Goal: Transaction & Acquisition: Purchase product/service

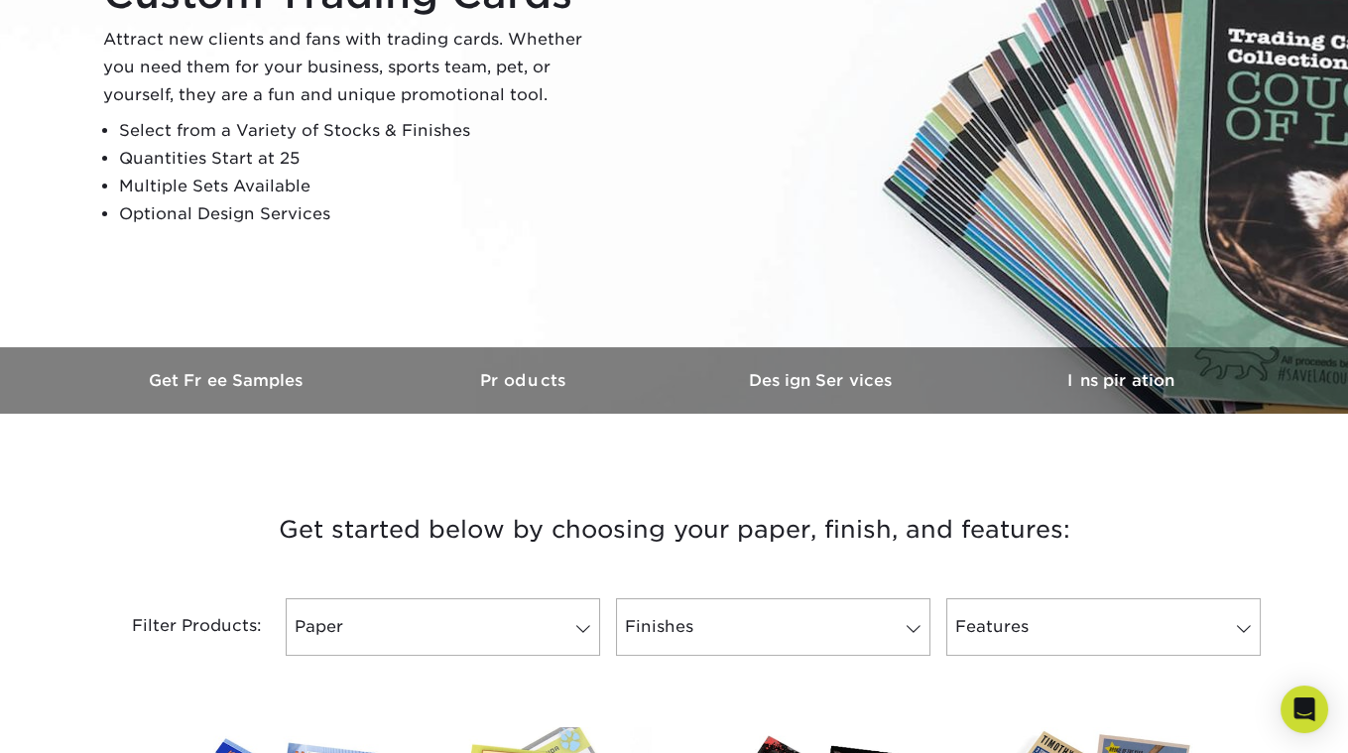
scroll to position [875, 0]
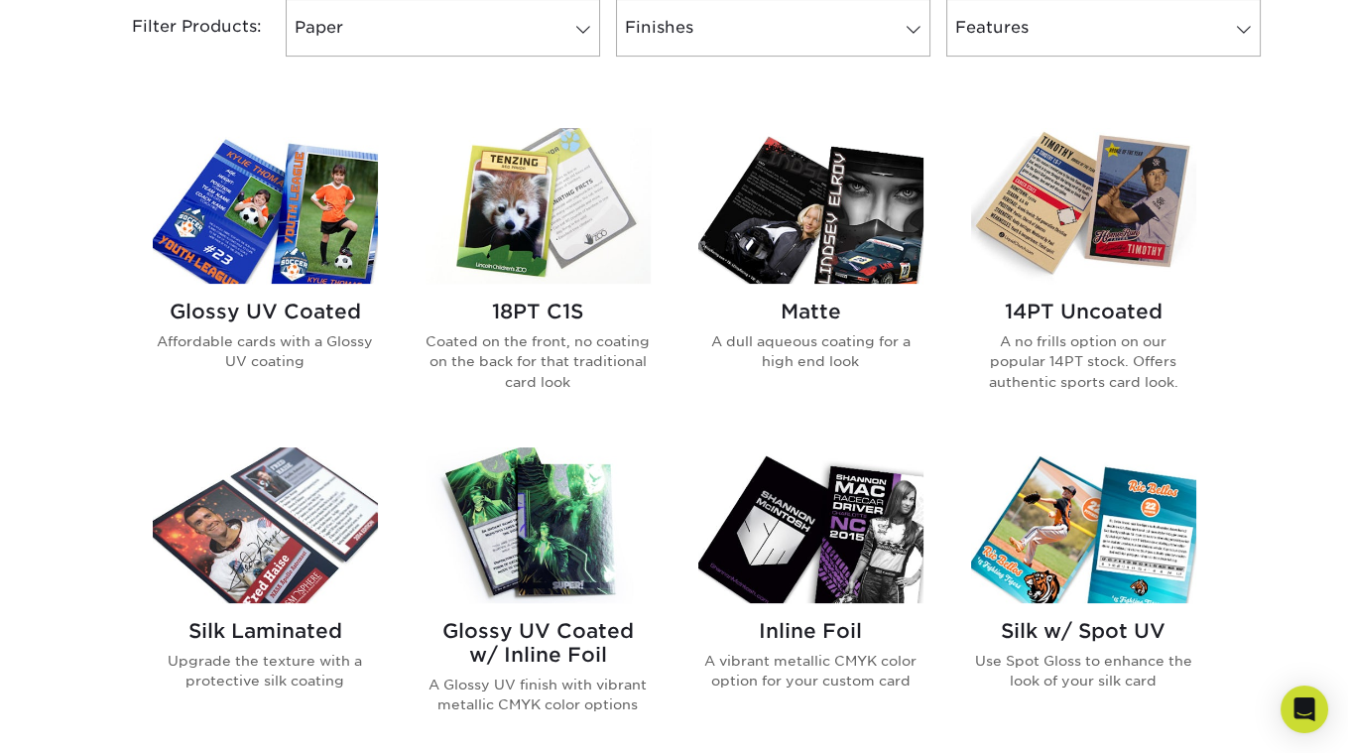
click at [531, 371] on p "Coated on the front, no coating on the back for that traditional card look" at bounding box center [538, 361] width 225 height 61
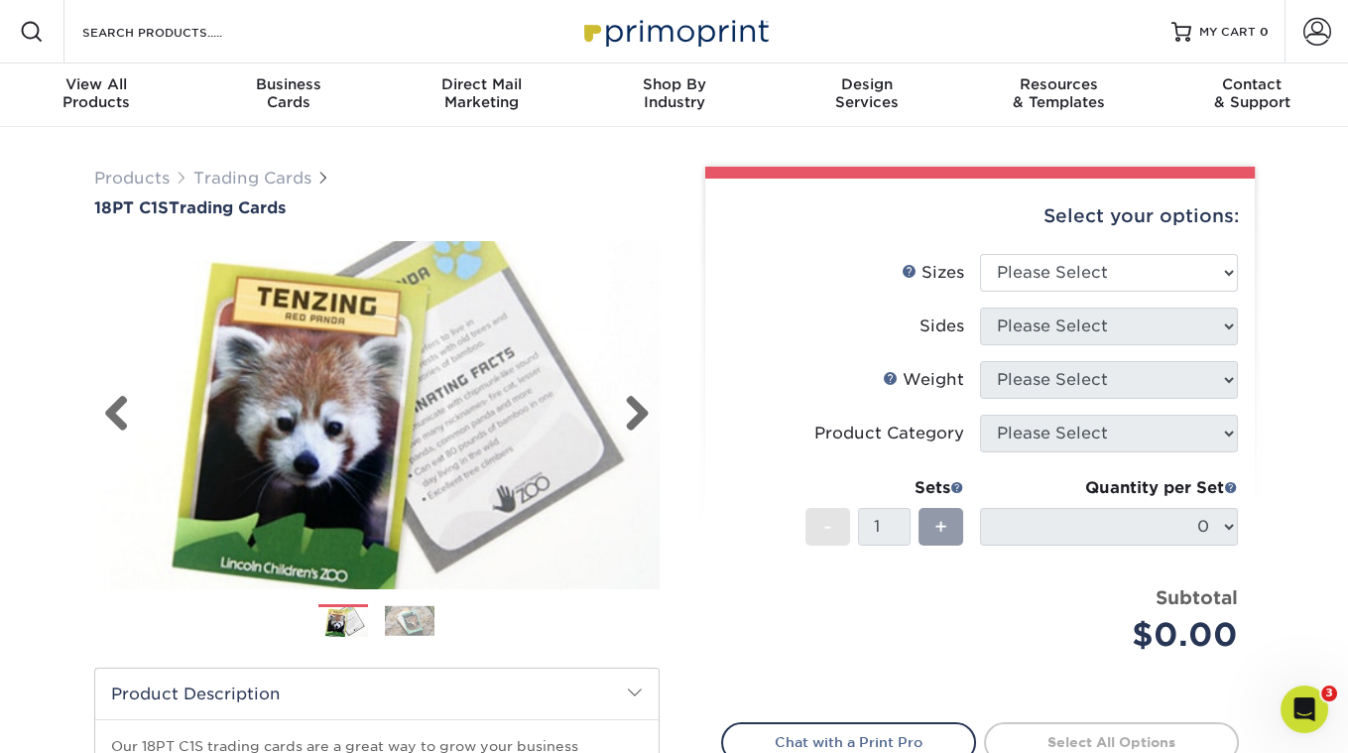
scroll to position [112, 0]
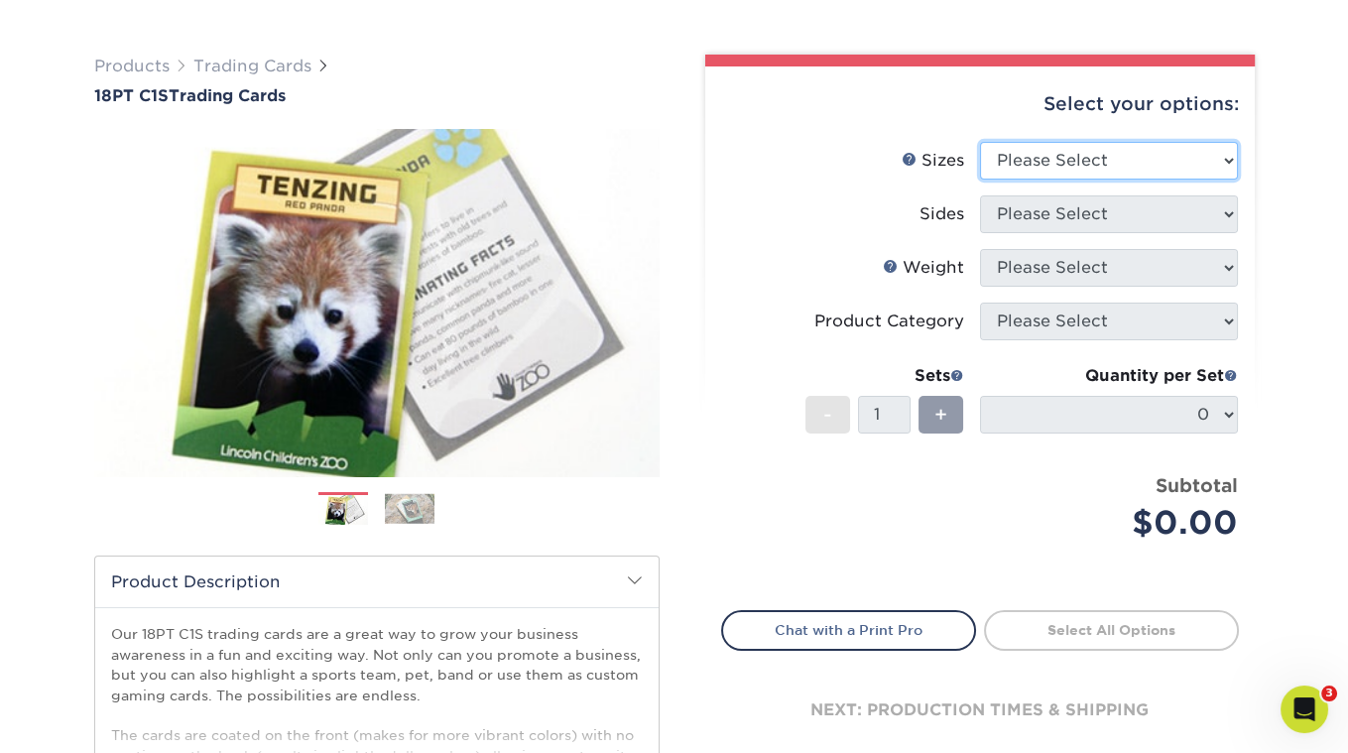
click at [1140, 161] on select "Please Select 2.5" x 3.5"" at bounding box center [1109, 161] width 258 height 38
select select "2.50x3.50"
click at [980, 142] on select "Please Select 2.5" x 3.5"" at bounding box center [1109, 161] width 258 height 38
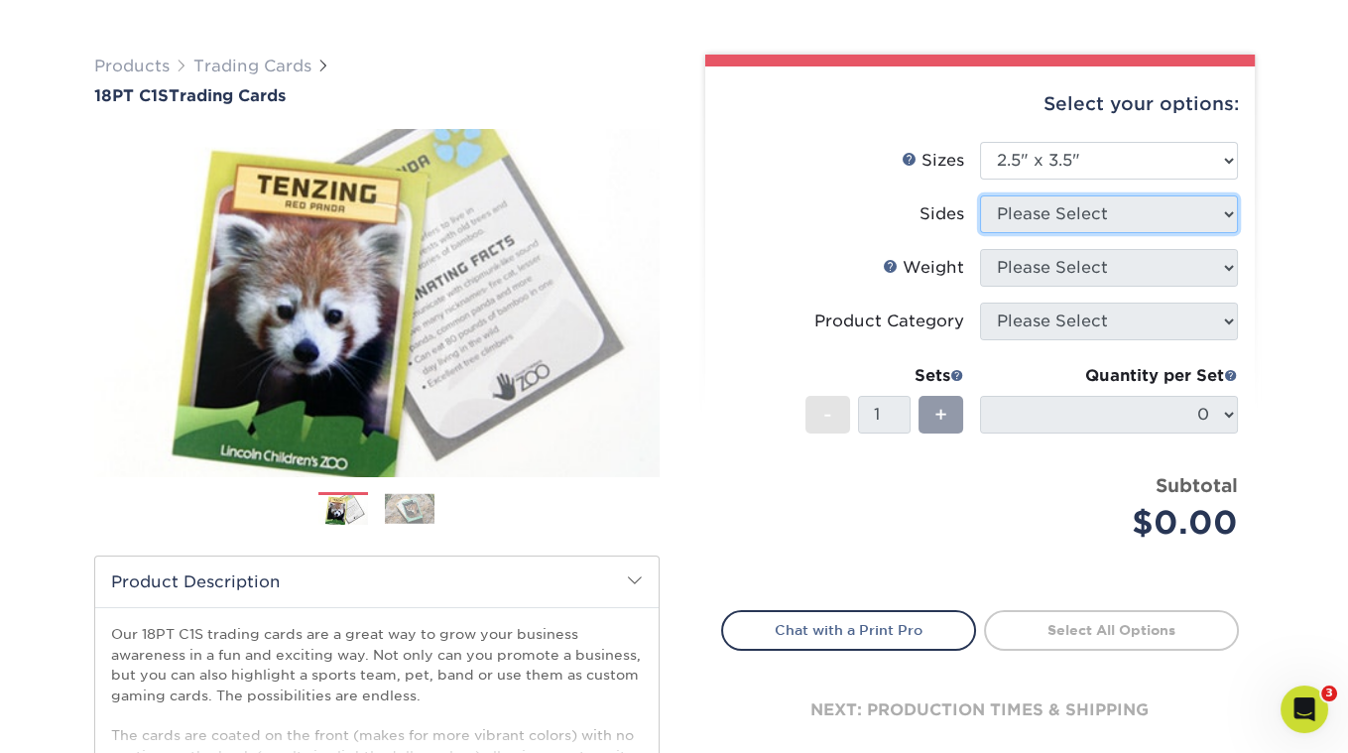
click at [1041, 209] on select "Please Select" at bounding box center [1109, 214] width 258 height 38
select select "13abbda7-1d64-4f25-8bb2-c179b224825d"
click at [980, 195] on select "Please Select Print Both Sides Print Front Only" at bounding box center [1109, 214] width 258 height 38
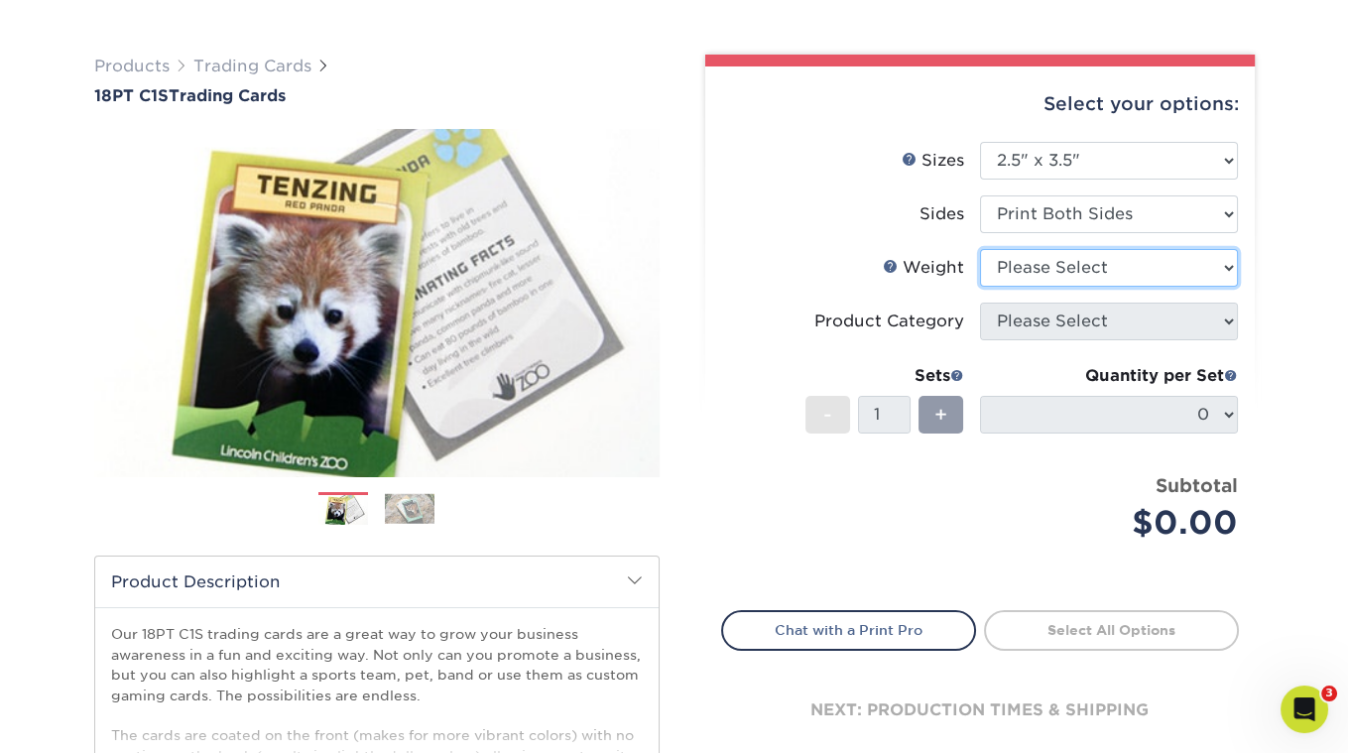
click at [1030, 271] on select "Please Select 18PT C1S" at bounding box center [1109, 268] width 258 height 38
select select "18PTC1S"
click at [980, 249] on select "Please Select 18PT C1S" at bounding box center [1109, 268] width 258 height 38
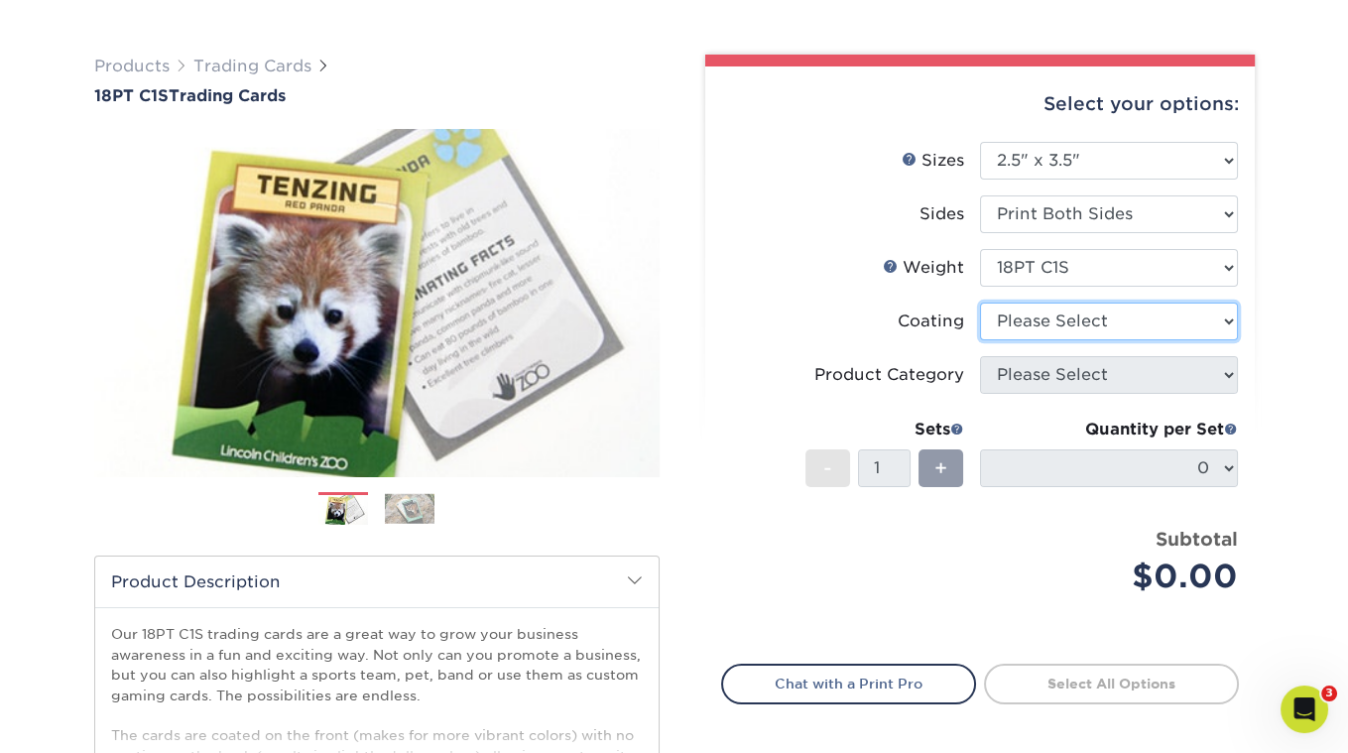
click at [1022, 323] on select at bounding box center [1109, 322] width 258 height 38
select select "1e8116af-acfc-44b1-83dc-8181aa338834"
click at [980, 303] on select at bounding box center [1109, 322] width 258 height 38
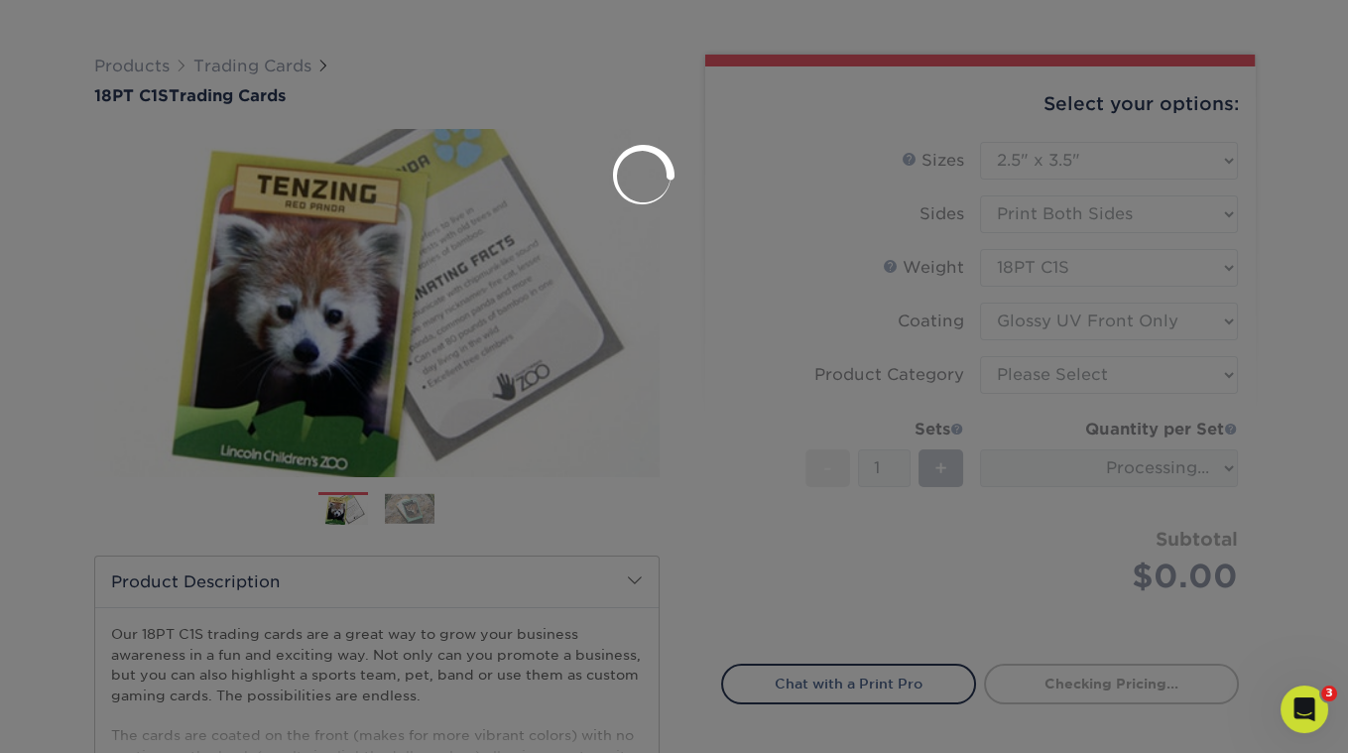
click at [1021, 374] on div at bounding box center [674, 376] width 1348 height 753
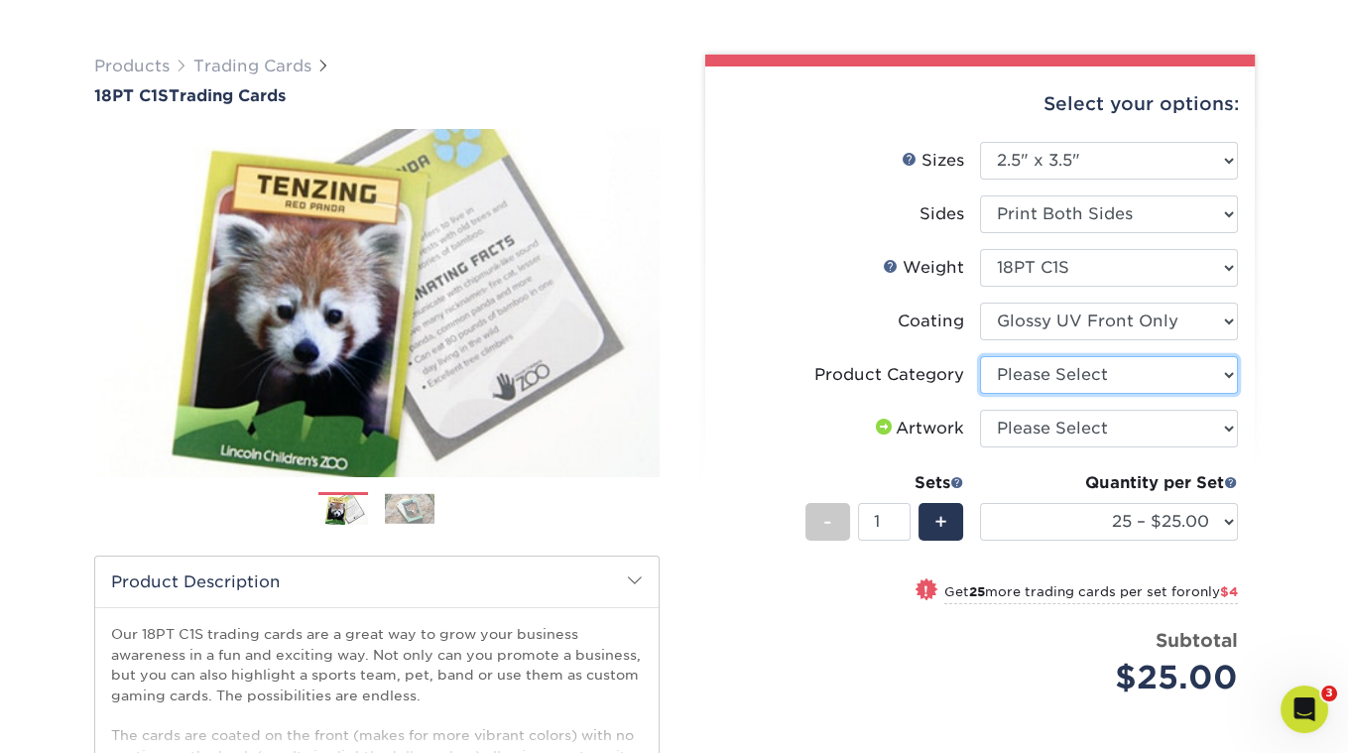
click at [1044, 379] on select "Please Select Trading Cards" at bounding box center [1109, 375] width 258 height 38
select select "c2f9bce9-36c2-409d-b101-c29d9d031e18"
click at [980, 356] on select "Please Select Trading Cards" at bounding box center [1109, 375] width 258 height 38
click at [1038, 424] on select "Please Select I will upload files I need a design - $100" at bounding box center [1109, 429] width 258 height 38
select select "upload"
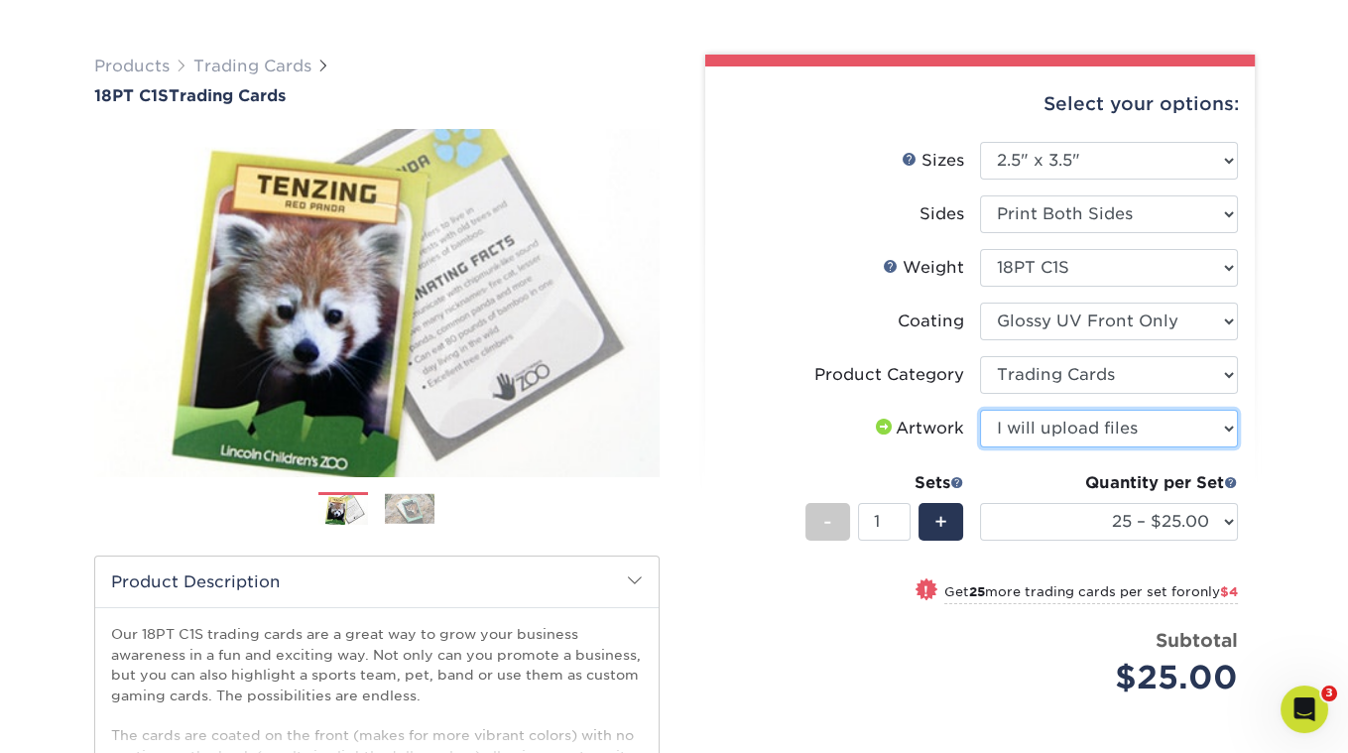
click at [980, 410] on select "Please Select I will upload files I need a design - $100" at bounding box center [1109, 429] width 258 height 38
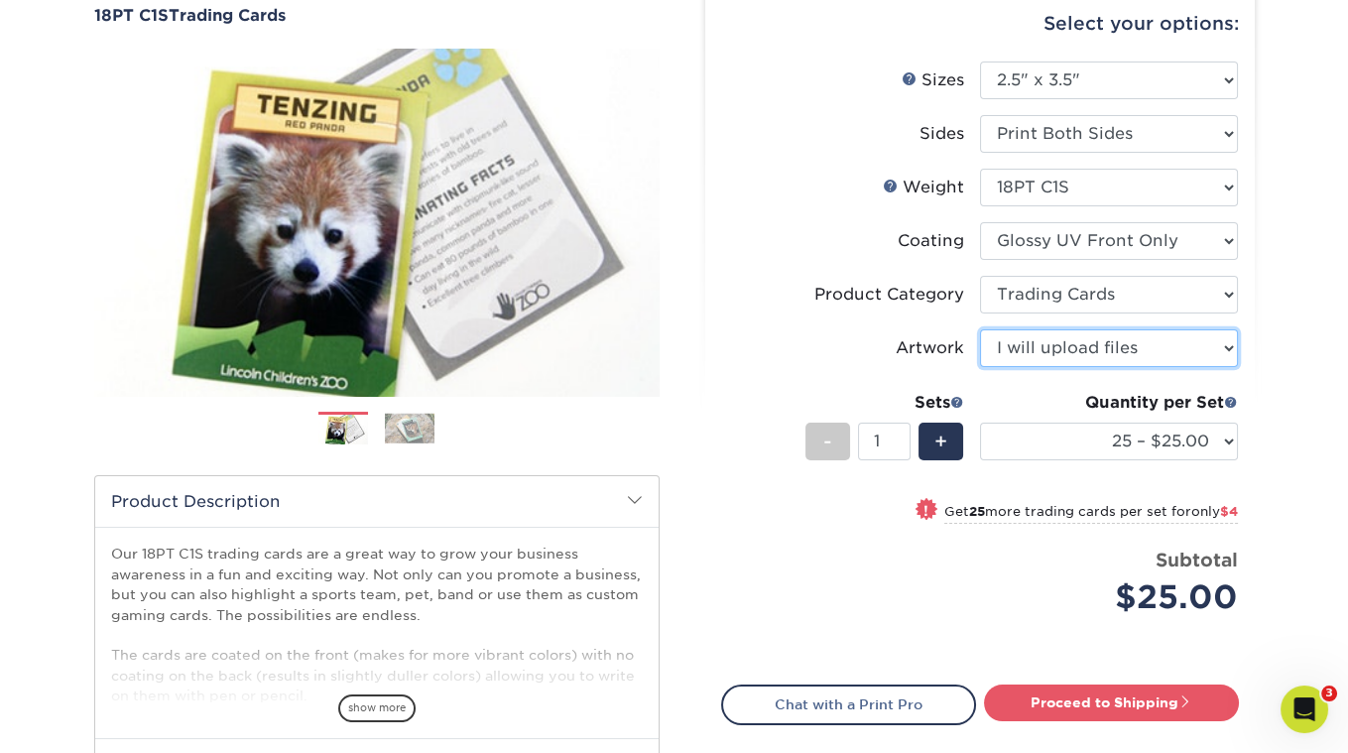
scroll to position [223, 0]
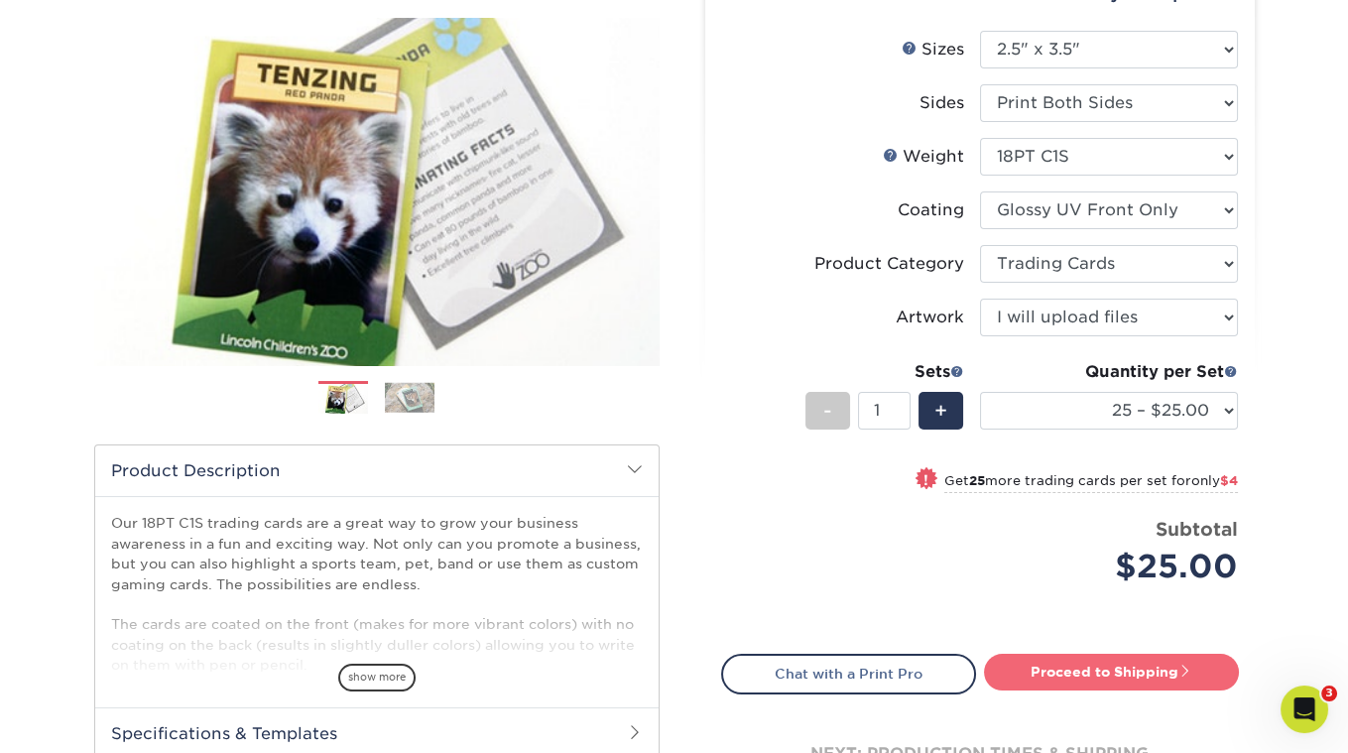
click at [1091, 683] on link "Proceed to Shipping" at bounding box center [1111, 672] width 255 height 36
type input "Set 1"
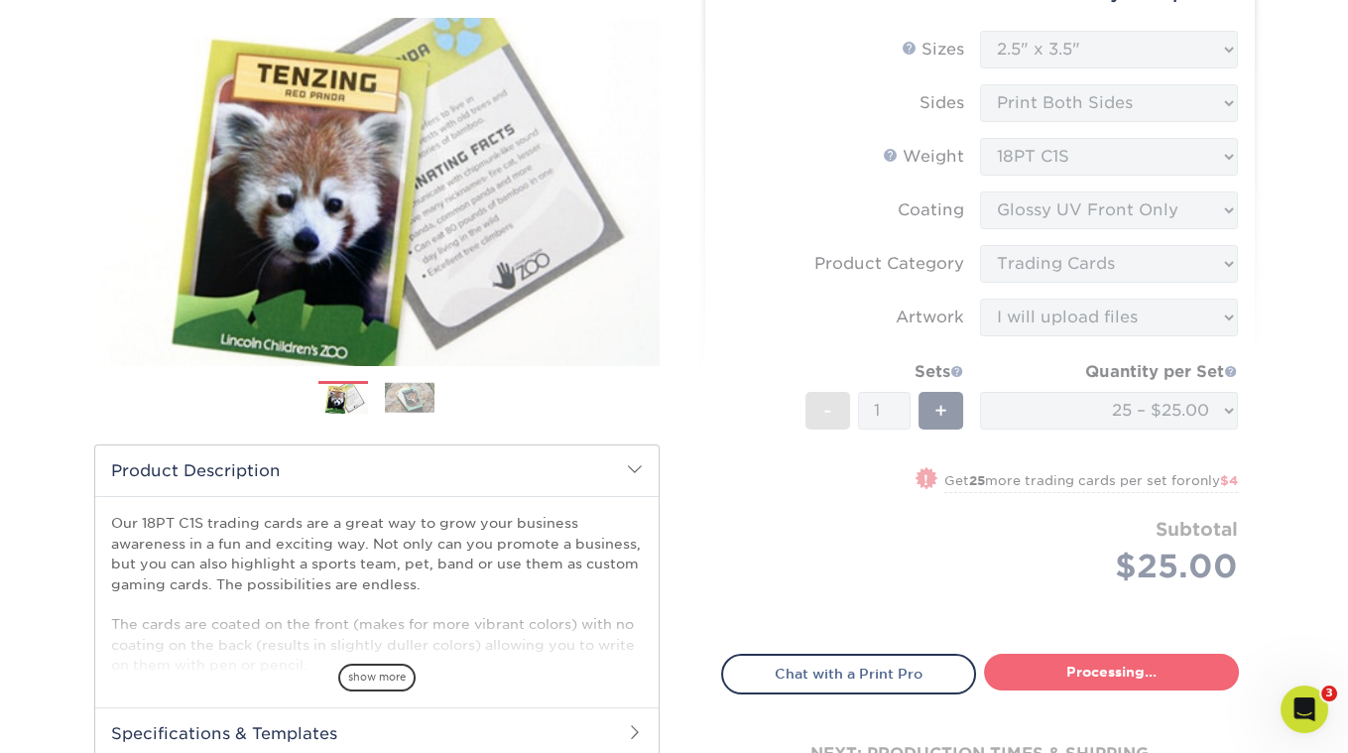
select select "08588386-0599-420e-8c79-4535039915a0"
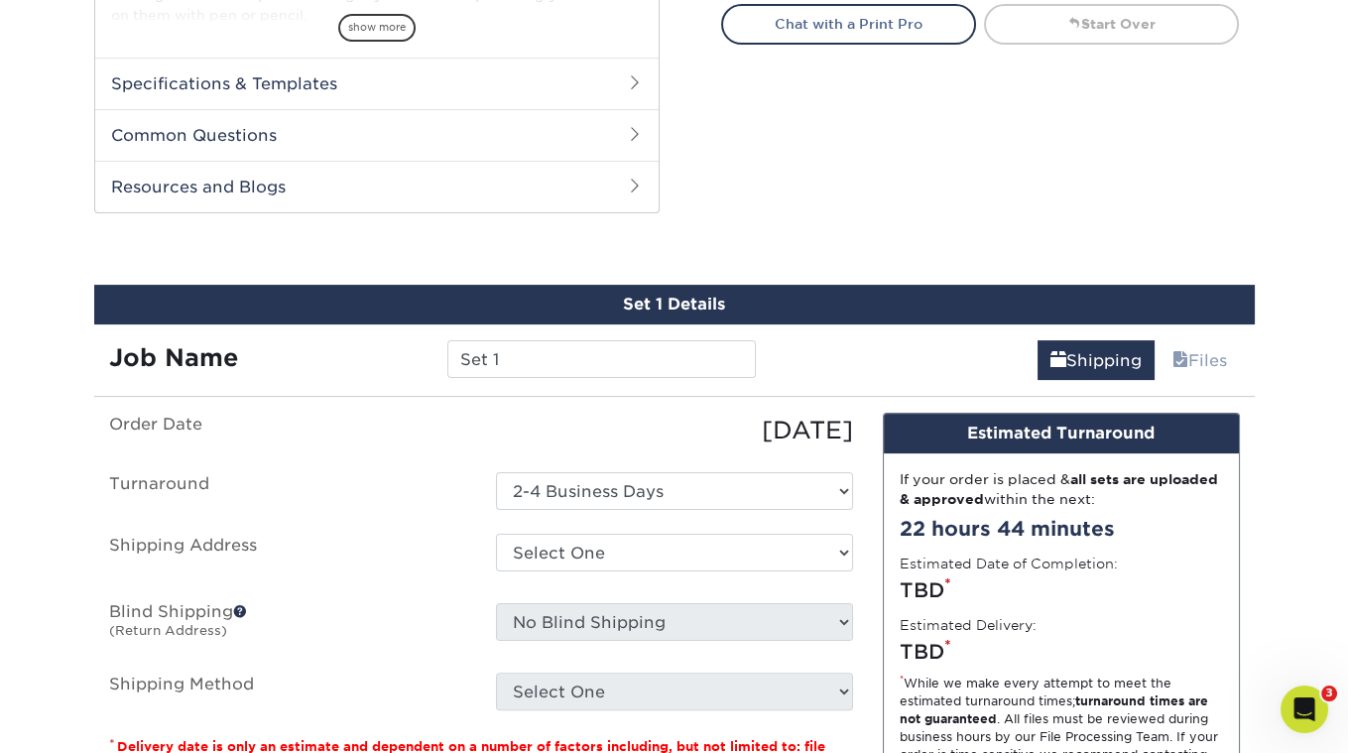
scroll to position [985, 0]
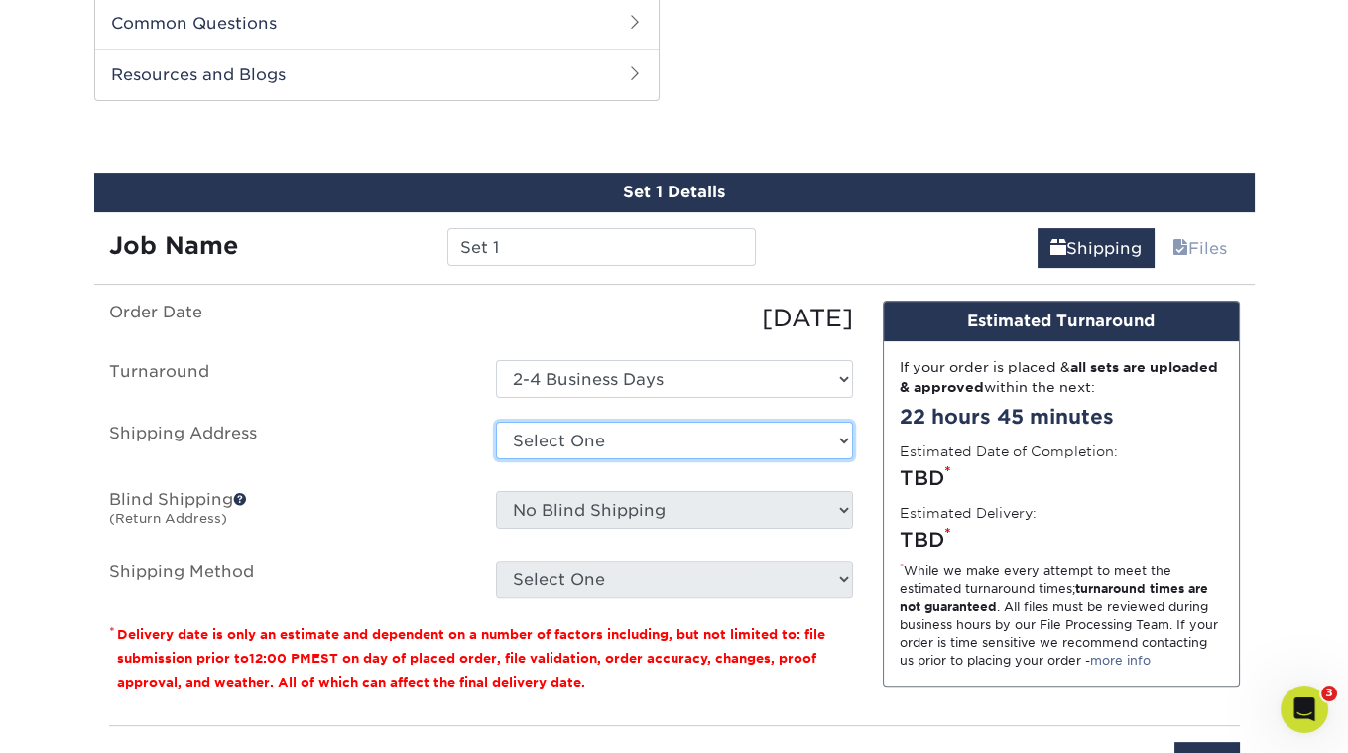
click at [679, 443] on select "Select One + Add New Address - Login" at bounding box center [674, 441] width 357 height 38
select select "newaddress"
click at [496, 422] on select "Select One + Add New Address - Login" at bounding box center [674, 441] width 357 height 38
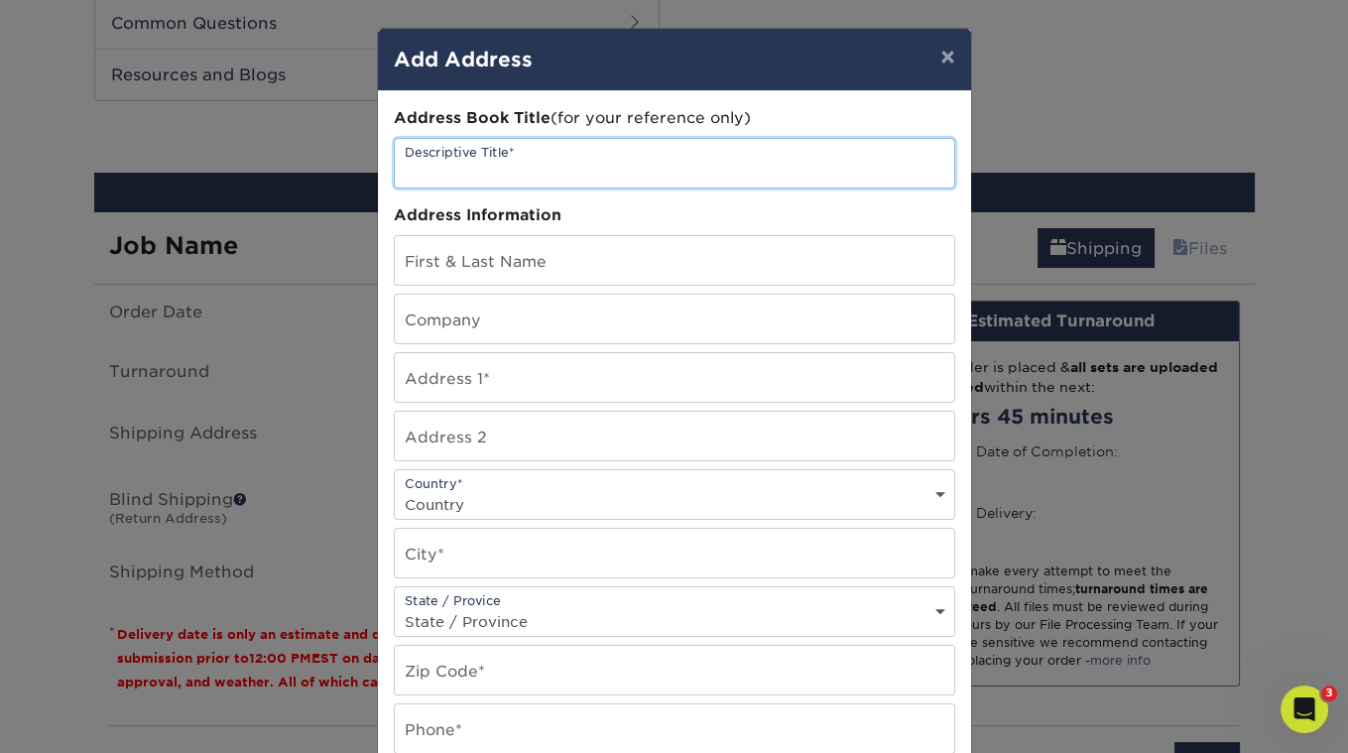
click at [576, 165] on input "text" at bounding box center [675, 163] width 560 height 49
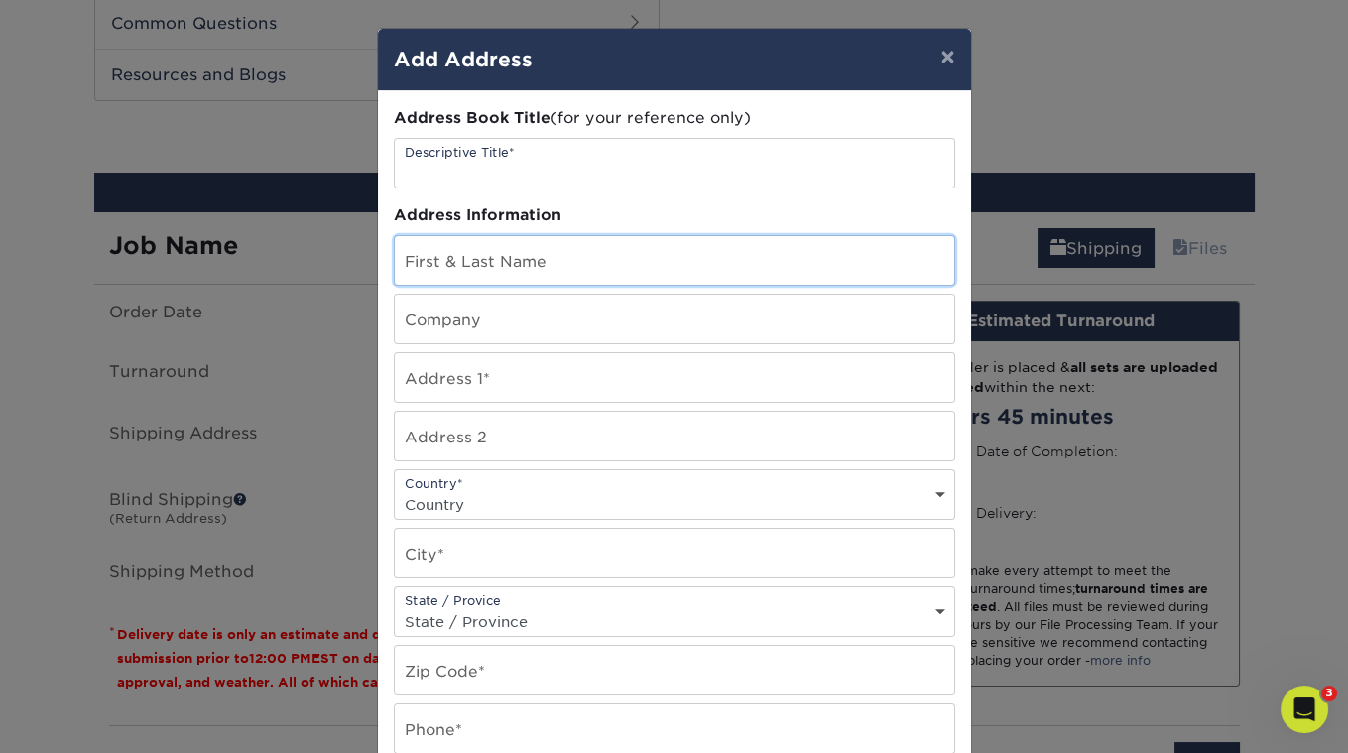
click at [511, 263] on input "text" at bounding box center [675, 260] width 560 height 49
type input "[PERSON_NAME]"
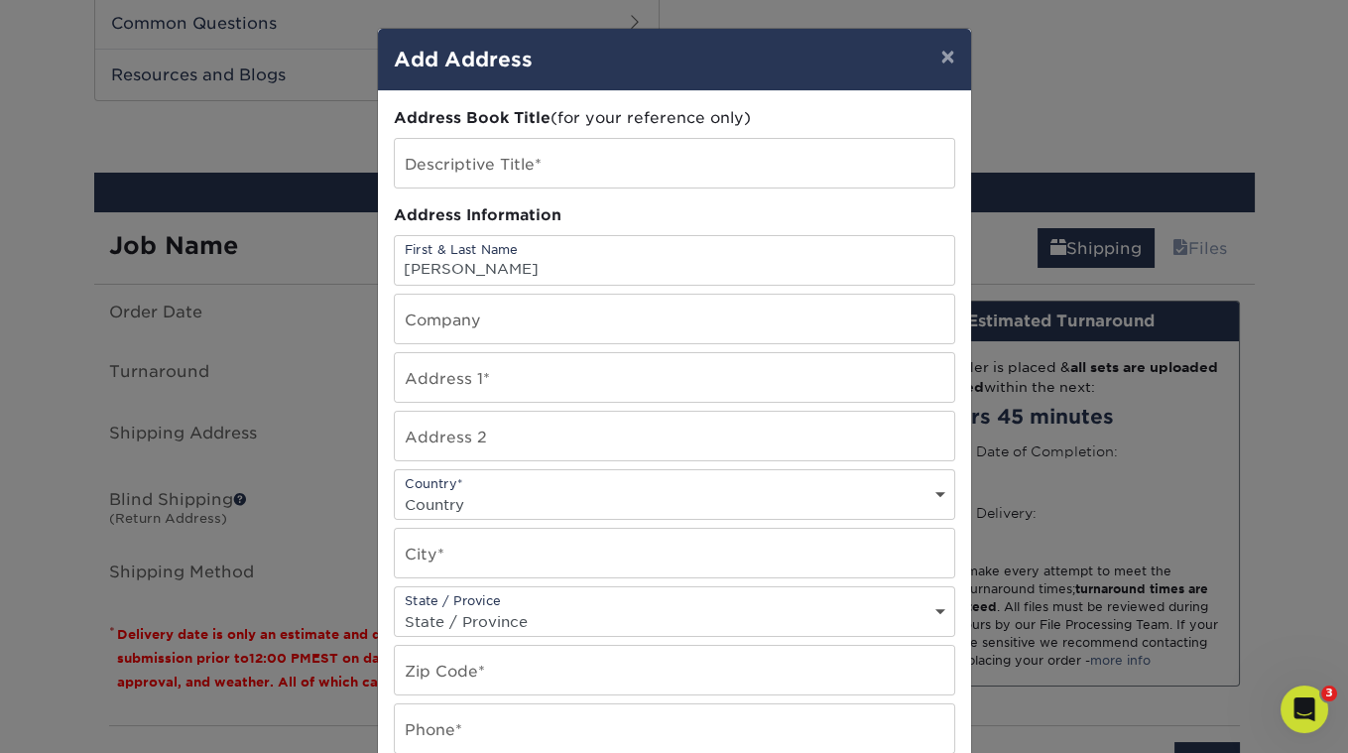
type input "[PERSON_NAME] The Cat Presents"
type input "[STREET_ADDRESS]"
select select "US"
type input "[GEOGRAPHIC_DATA]"
select select "CA"
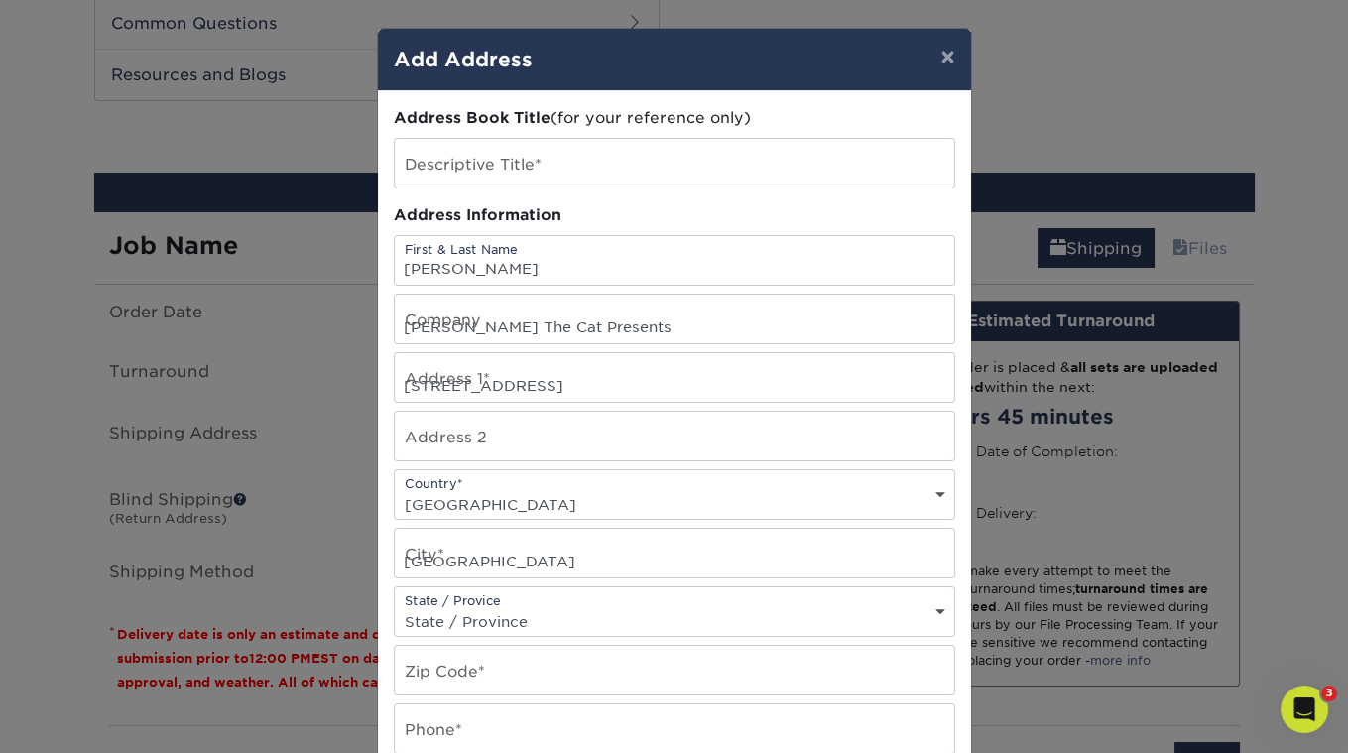
type input "90042-2438"
type input "3236836711"
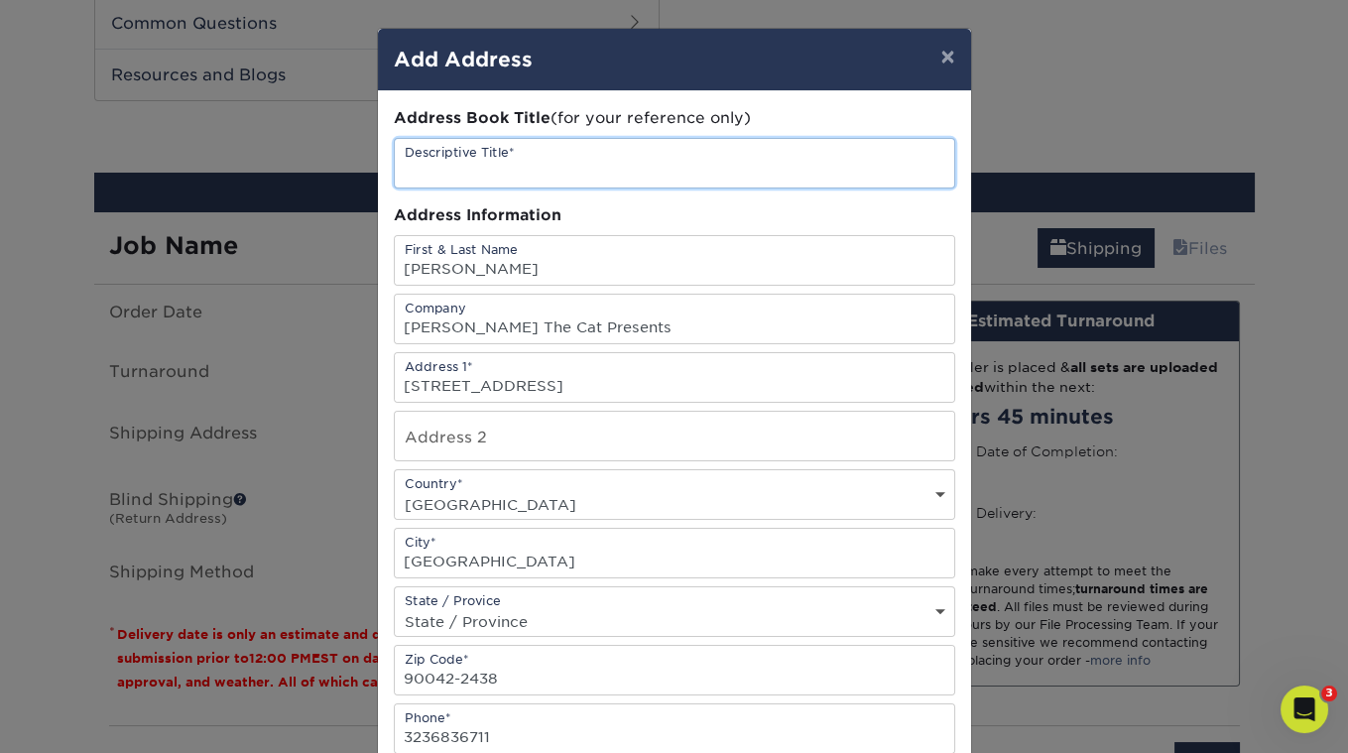
click at [487, 170] on input "text" at bounding box center [675, 163] width 560 height 49
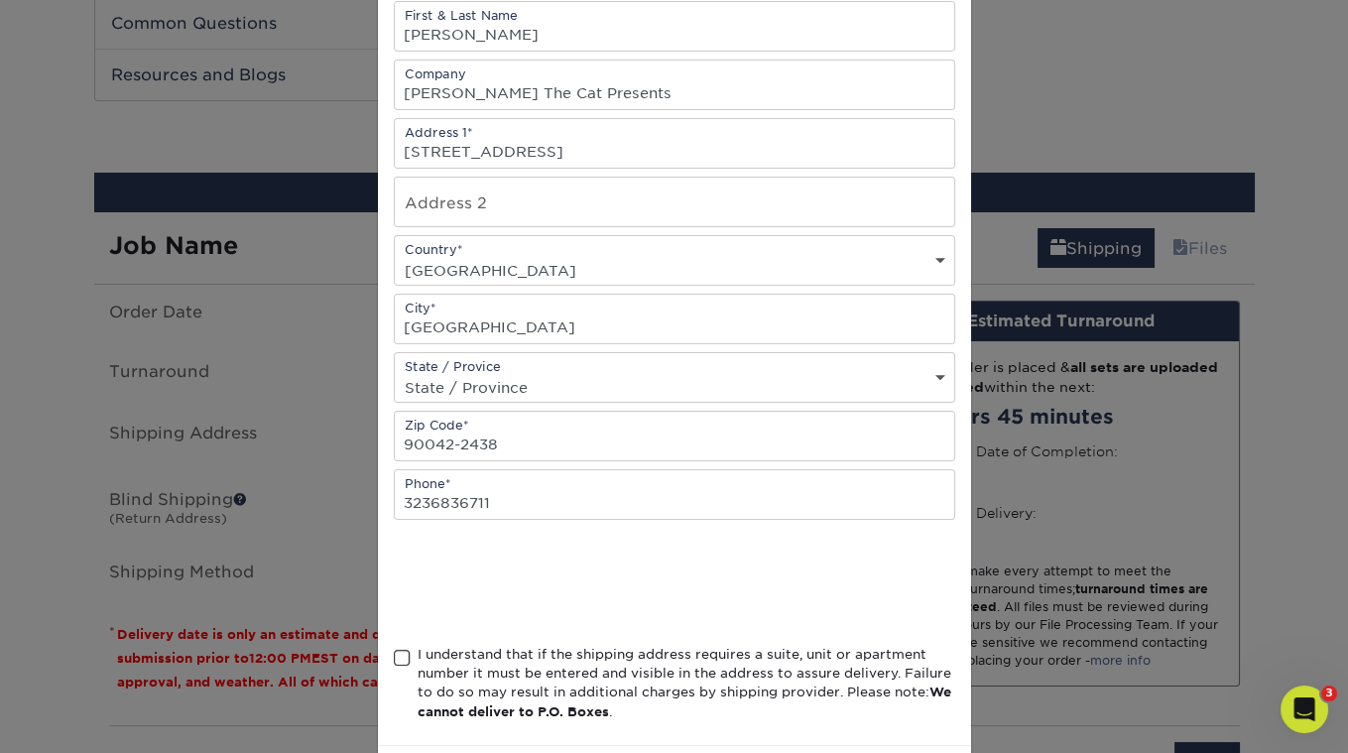
scroll to position [299, 0]
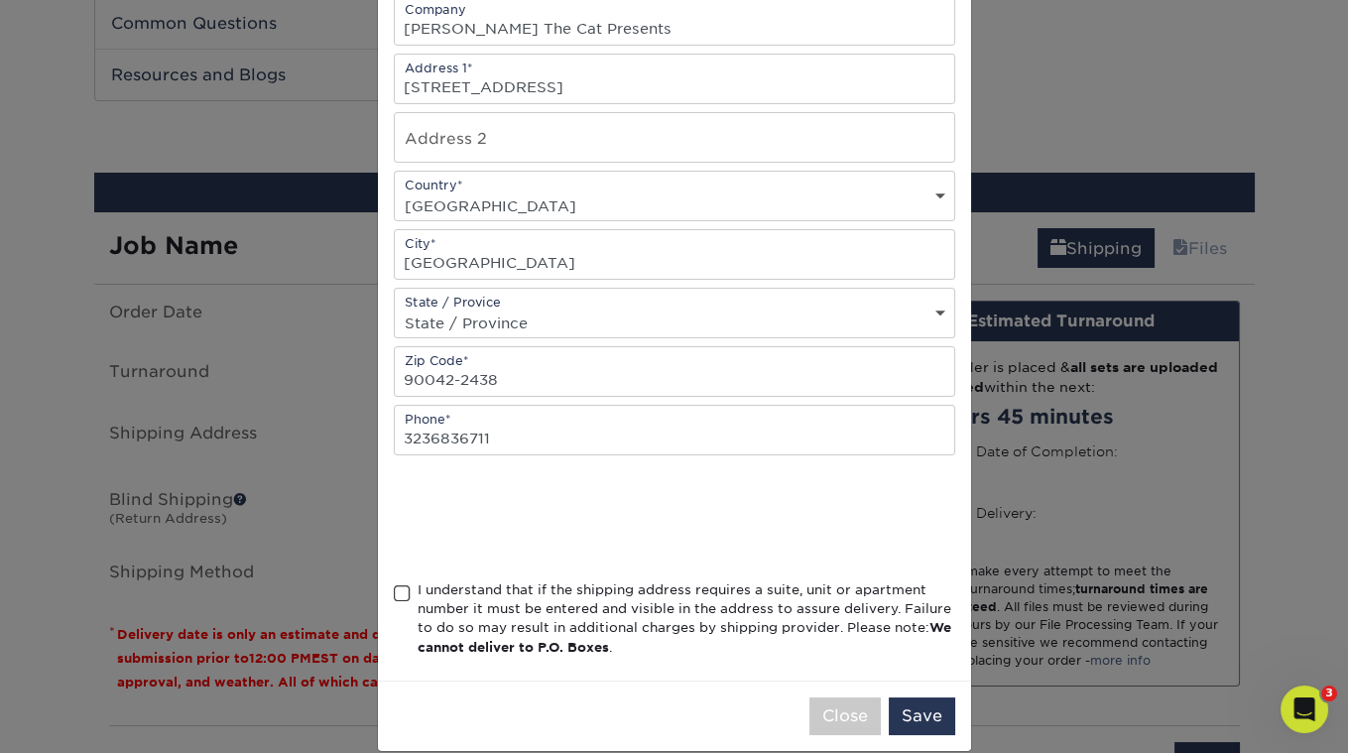
type input "[PERSON_NAME] The Cat Presents"
click at [401, 584] on span at bounding box center [402, 593] width 17 height 19
click at [0, 0] on input "I understand that if the shipping address requires a suite, unit or apartment n…" at bounding box center [0, 0] width 0 height 0
click at [918, 700] on button "Save" at bounding box center [922, 716] width 66 height 38
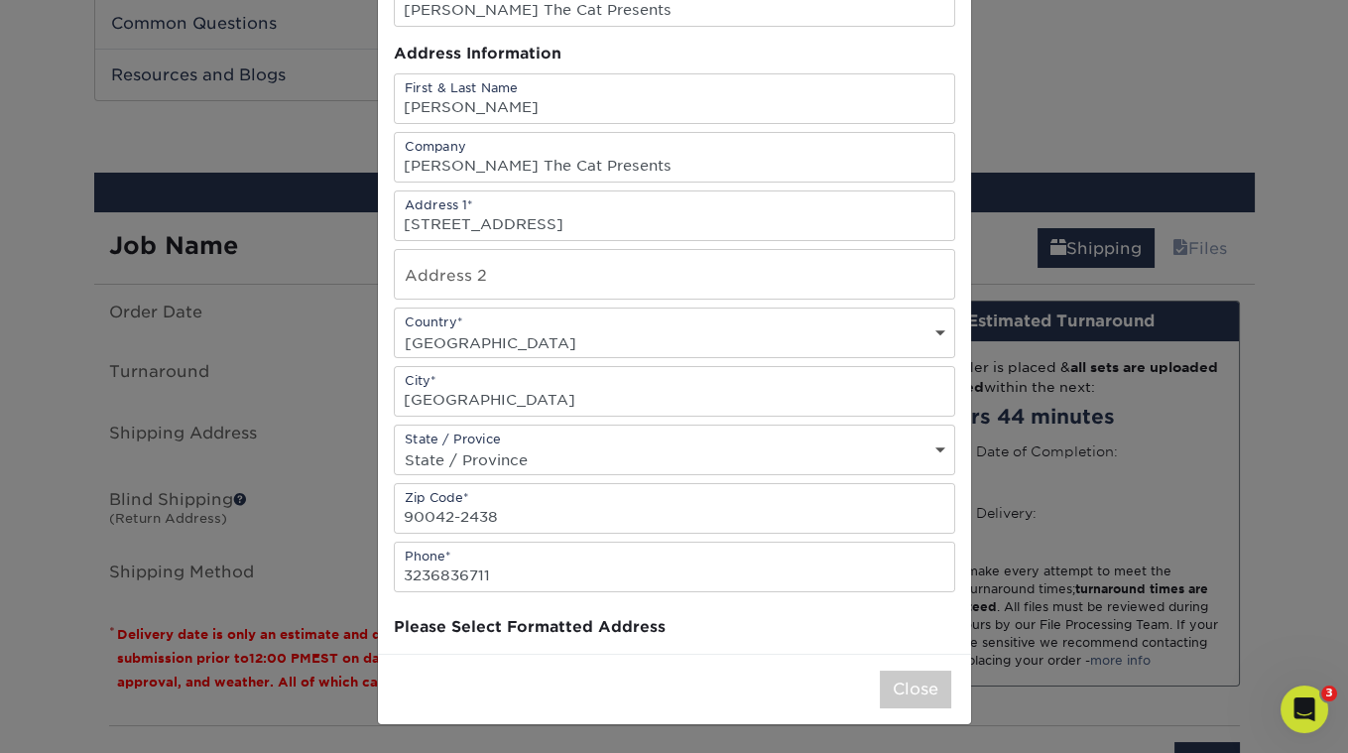
scroll to position [0, 0]
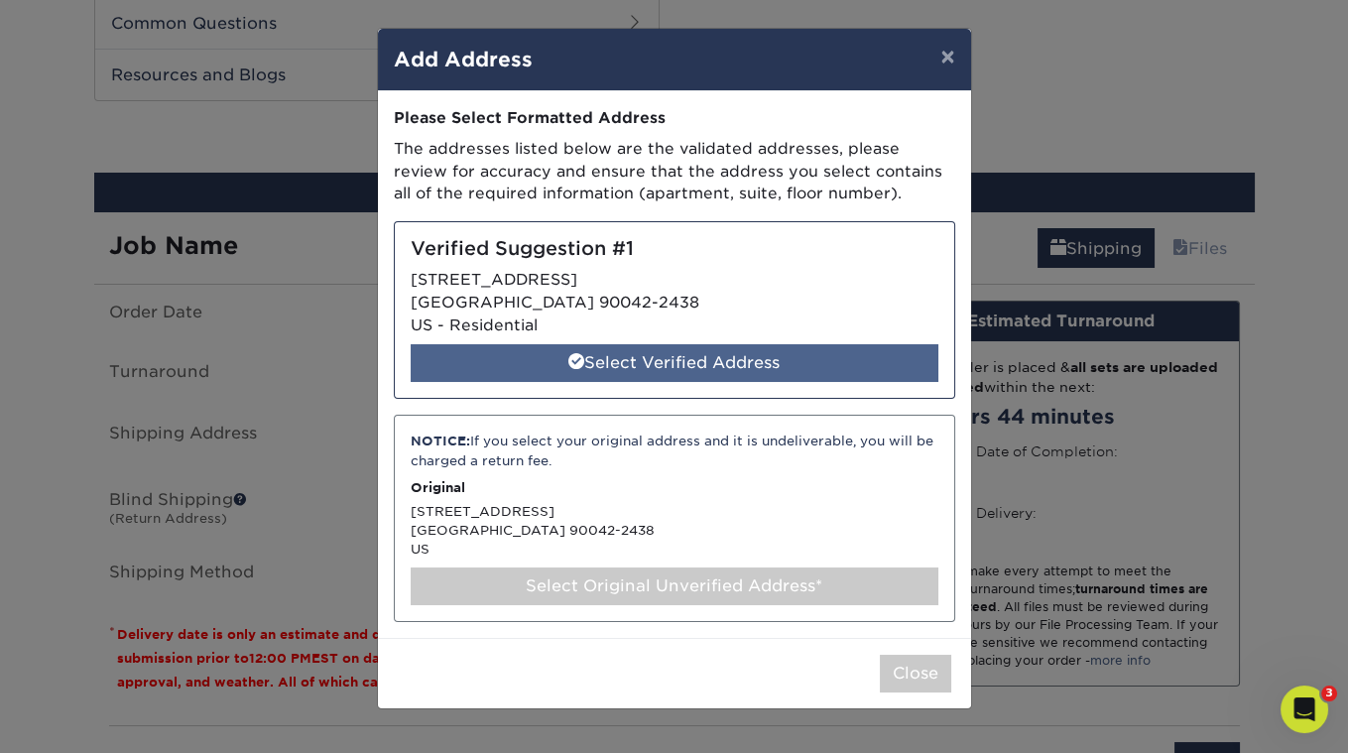
click at [731, 375] on div "Select Verified Address" at bounding box center [675, 363] width 528 height 38
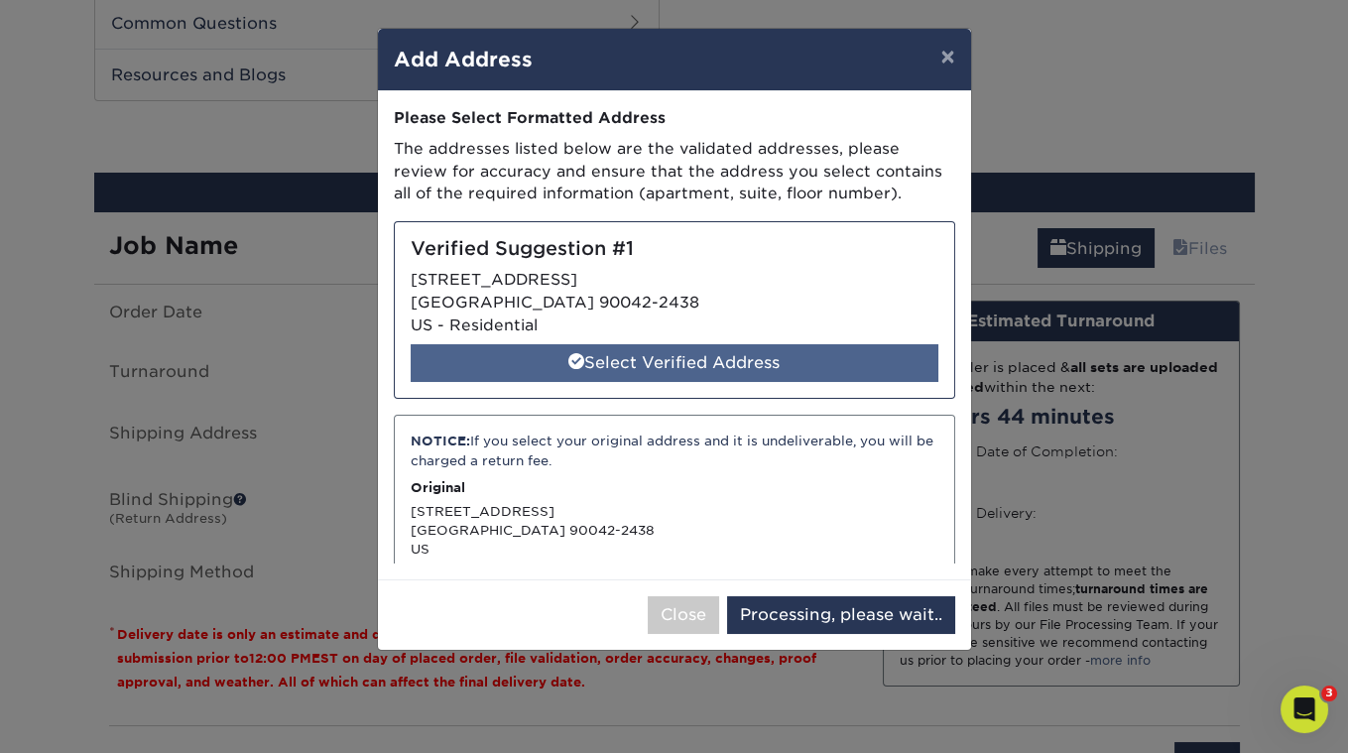
select select "286347"
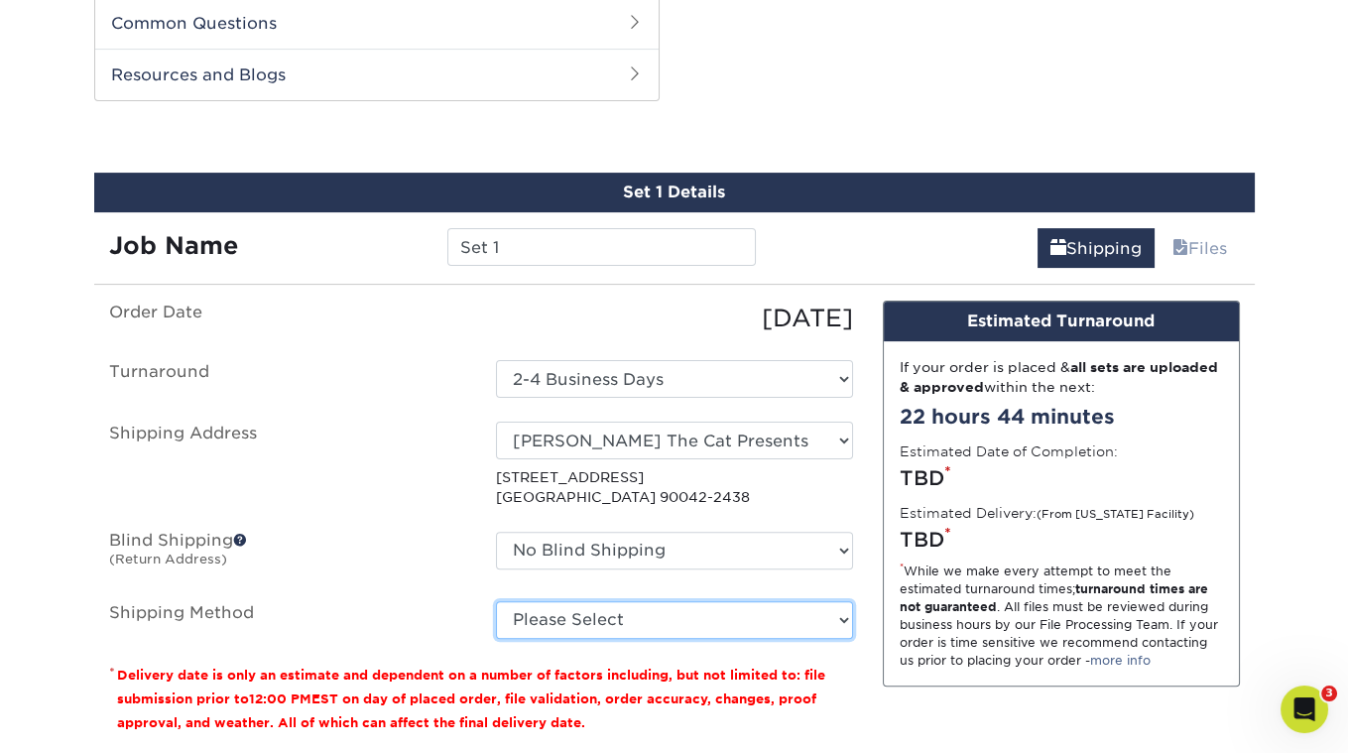
click at [669, 608] on select "Please Select 3 Day Shipping Service (+$16.70) Ground Shipping (+$16.92) 2 Day …" at bounding box center [674, 620] width 357 height 38
select select "03"
click at [496, 601] on select "Please Select 3 Day Shipping Service (+$16.70) Ground Shipping (+$16.92) 2 Day …" at bounding box center [674, 620] width 357 height 38
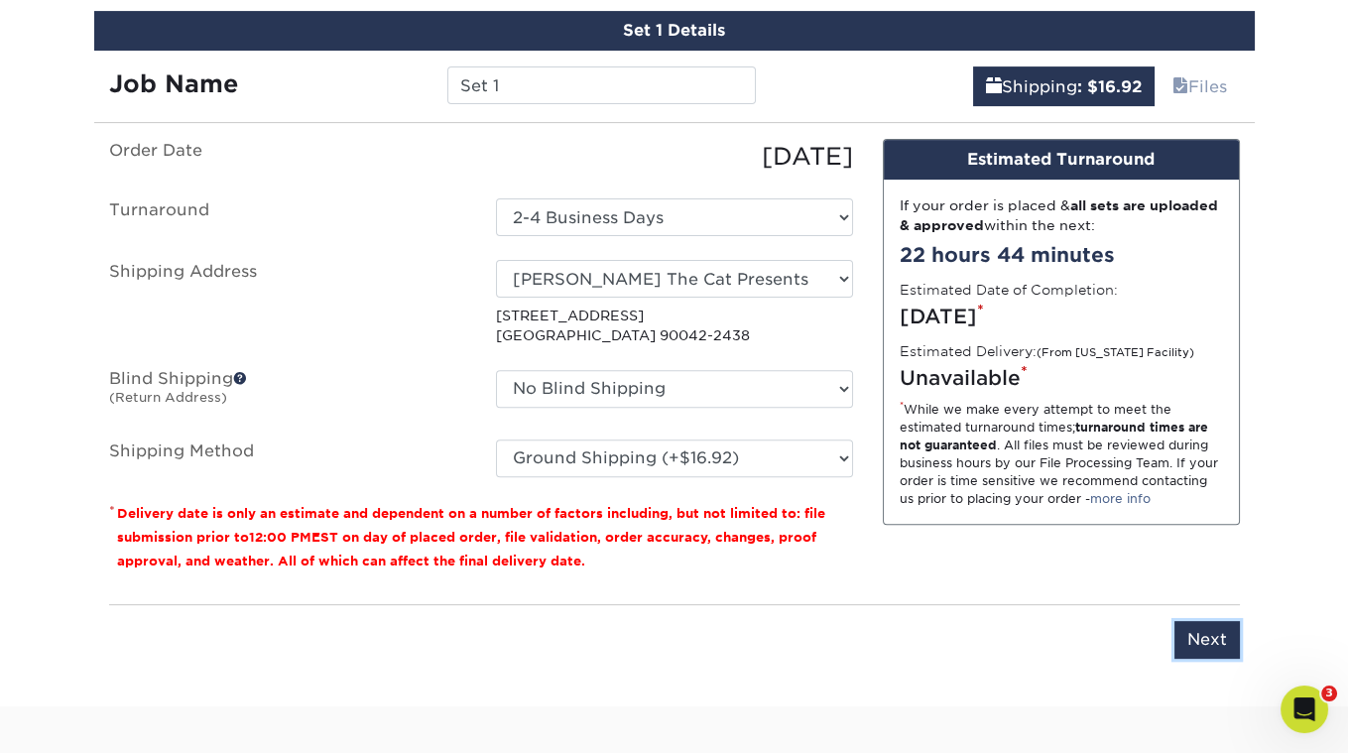
click at [1182, 628] on input "Next" at bounding box center [1207, 640] width 65 height 38
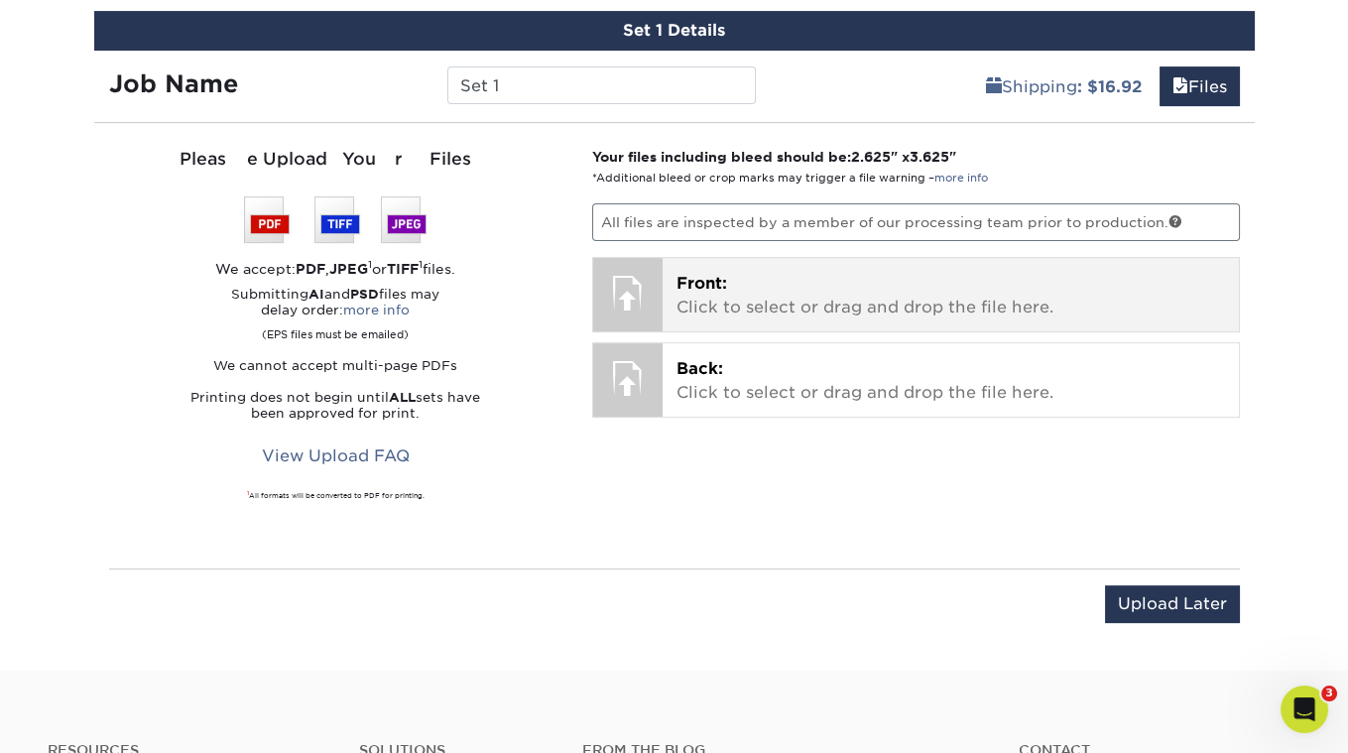
click at [696, 274] on span "Front:" at bounding box center [702, 283] width 51 height 19
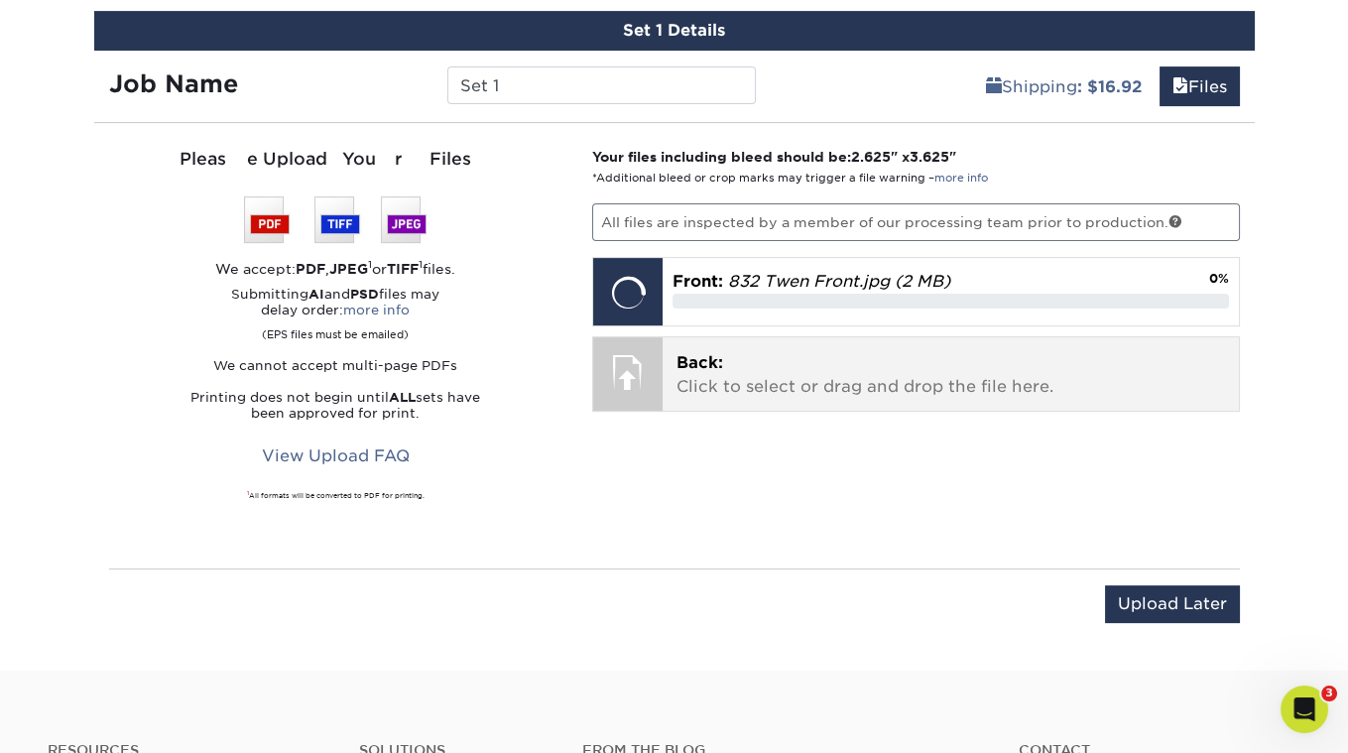
click at [717, 353] on span "Back:" at bounding box center [700, 362] width 47 height 19
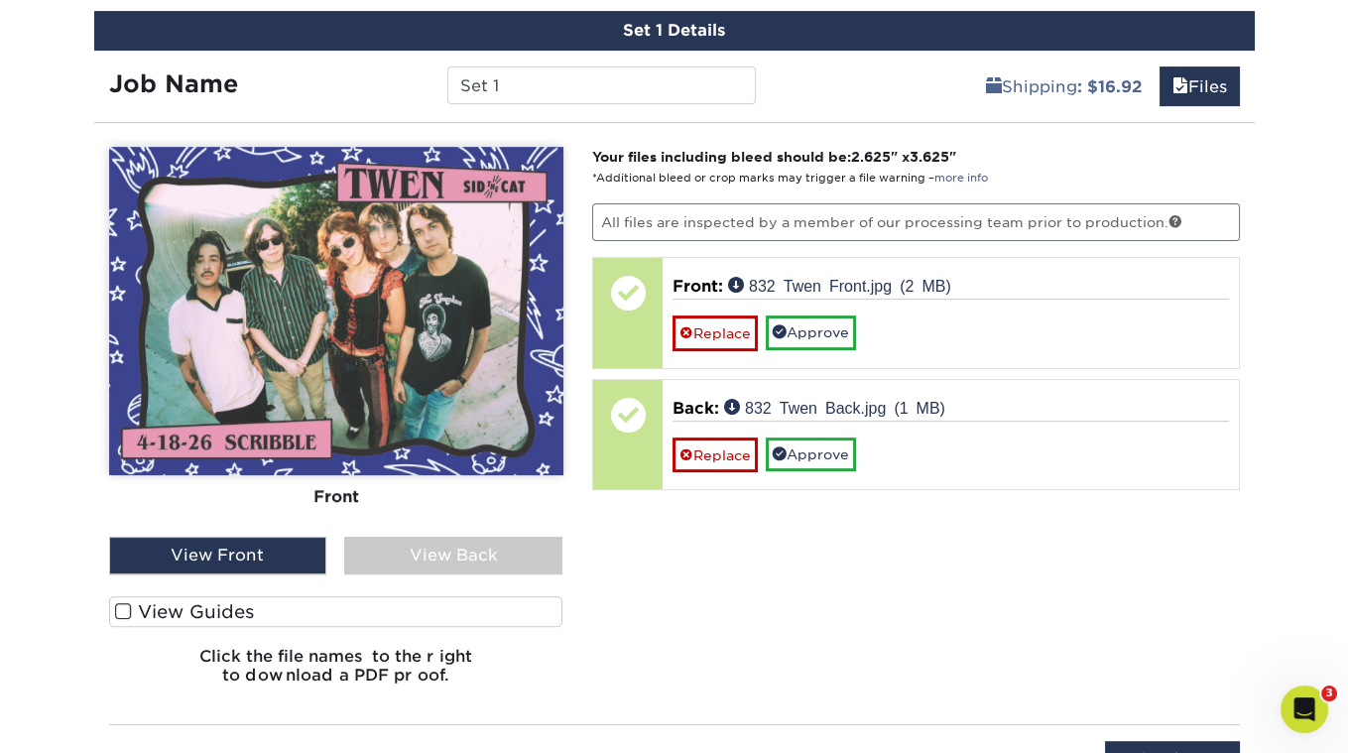
click at [123, 604] on span at bounding box center [123, 611] width 17 height 19
click at [0, 0] on input "View Guides" at bounding box center [0, 0] width 0 height 0
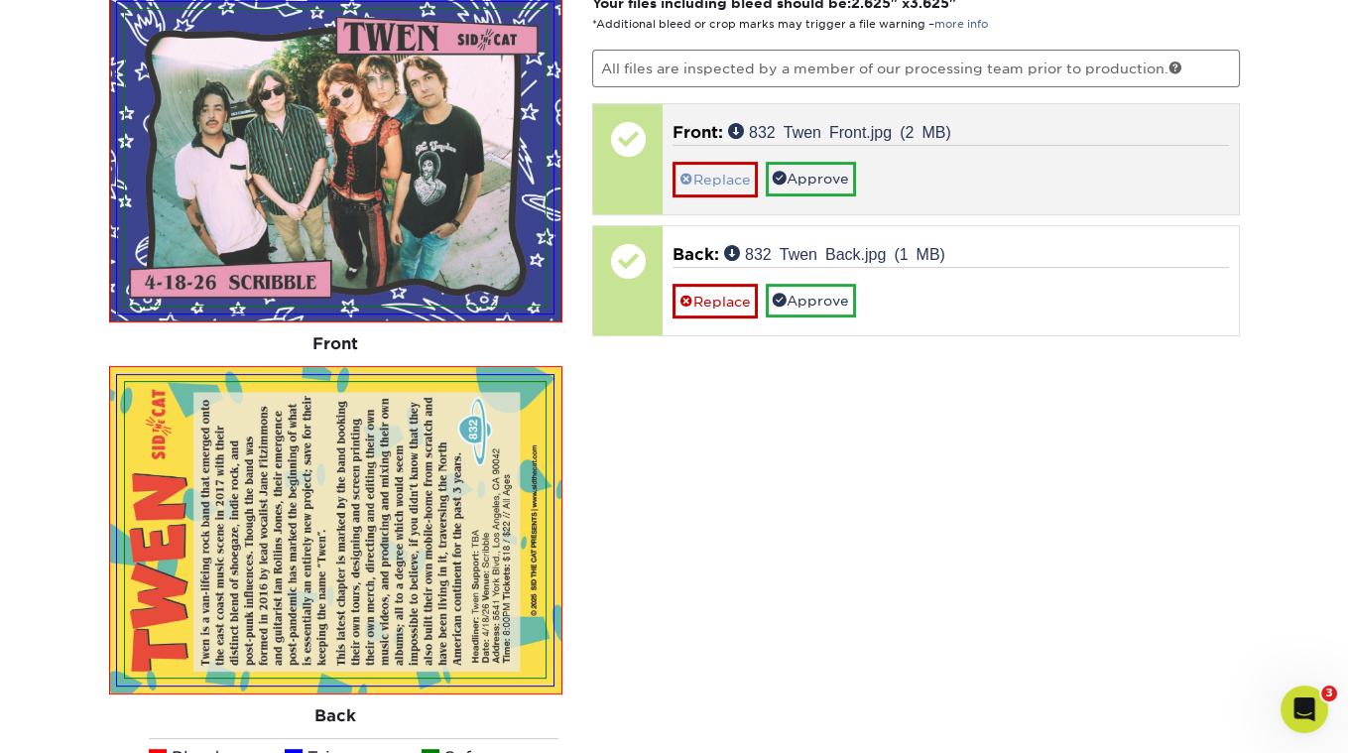
scroll to position [1299, 0]
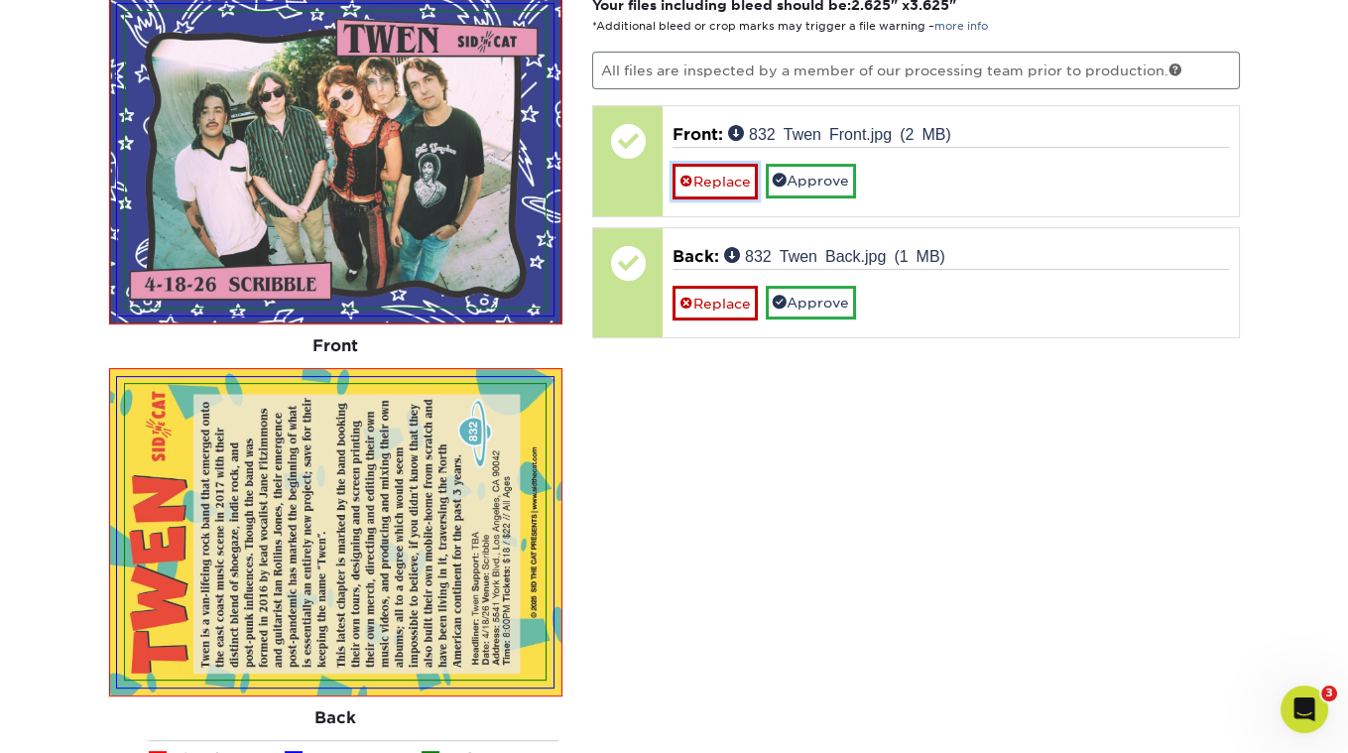
click at [713, 179] on link "Replace" at bounding box center [715, 181] width 85 height 35
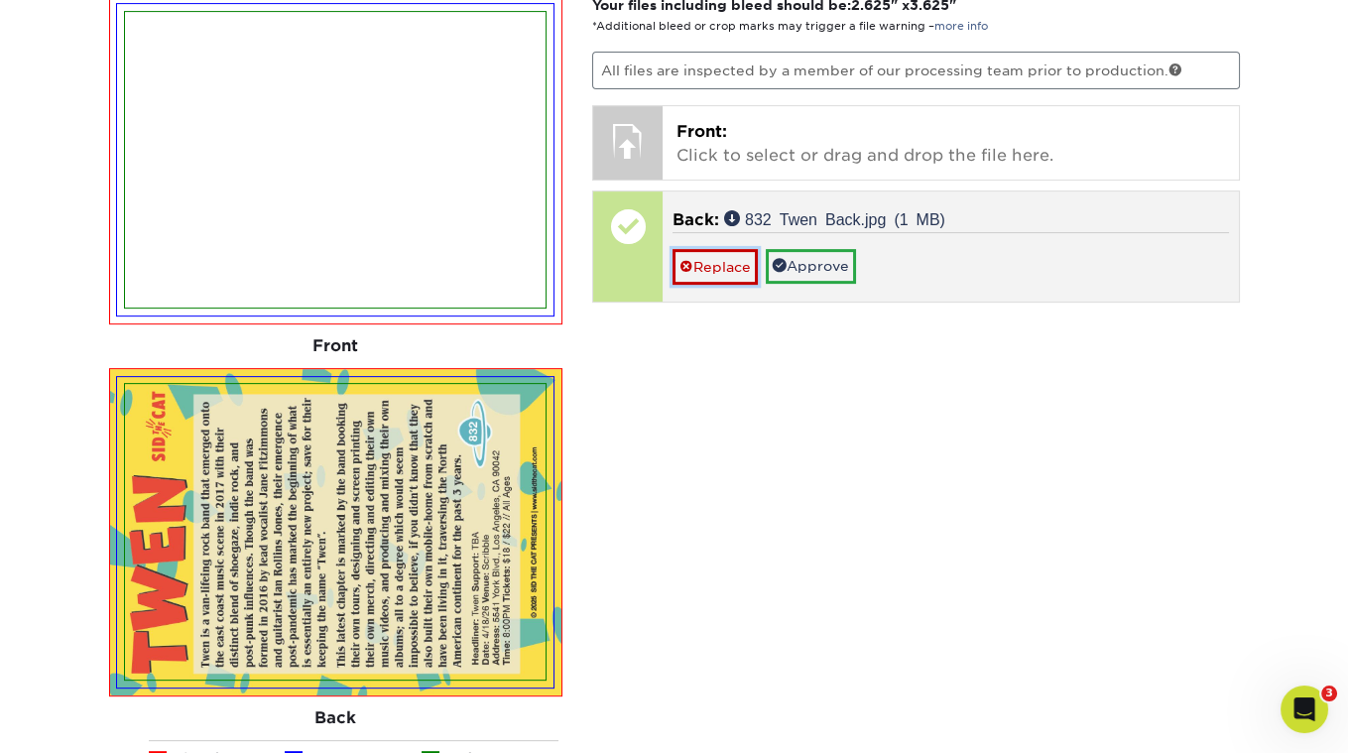
click at [713, 251] on link "Replace" at bounding box center [715, 266] width 85 height 35
